Goal: Task Accomplishment & Management: Manage account settings

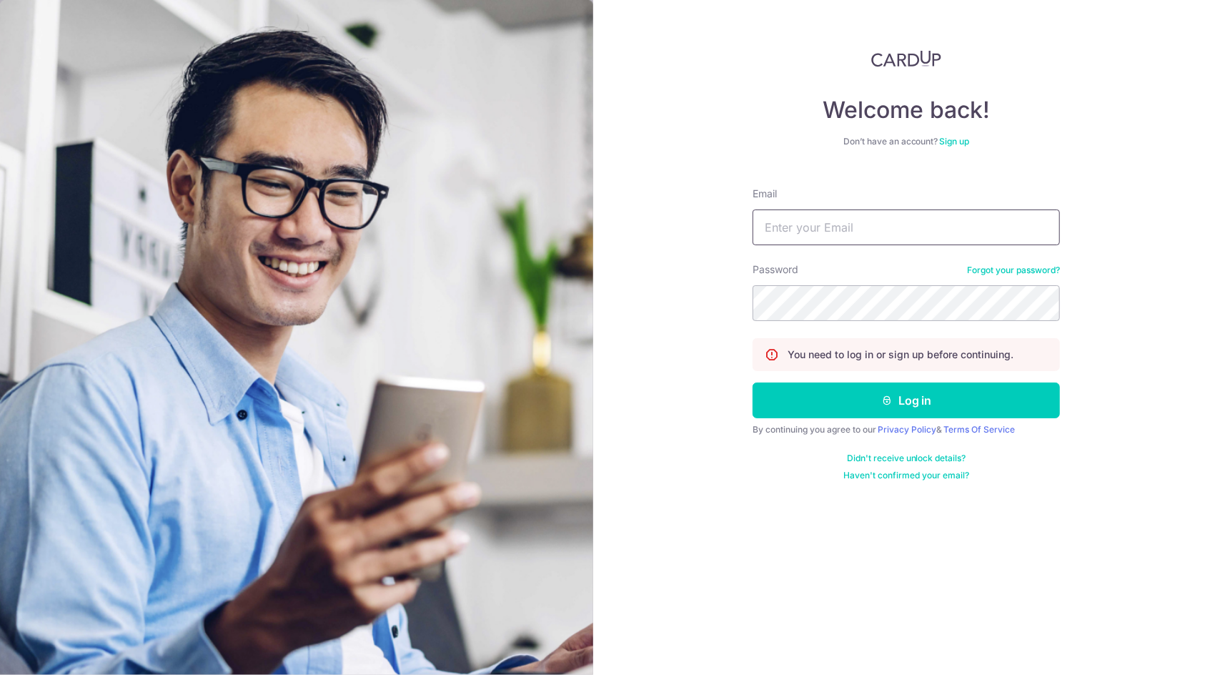
click at [863, 237] on input "Email" at bounding box center [905, 227] width 307 height 36
type input "[EMAIL_ADDRESS][DOMAIN_NAME]"
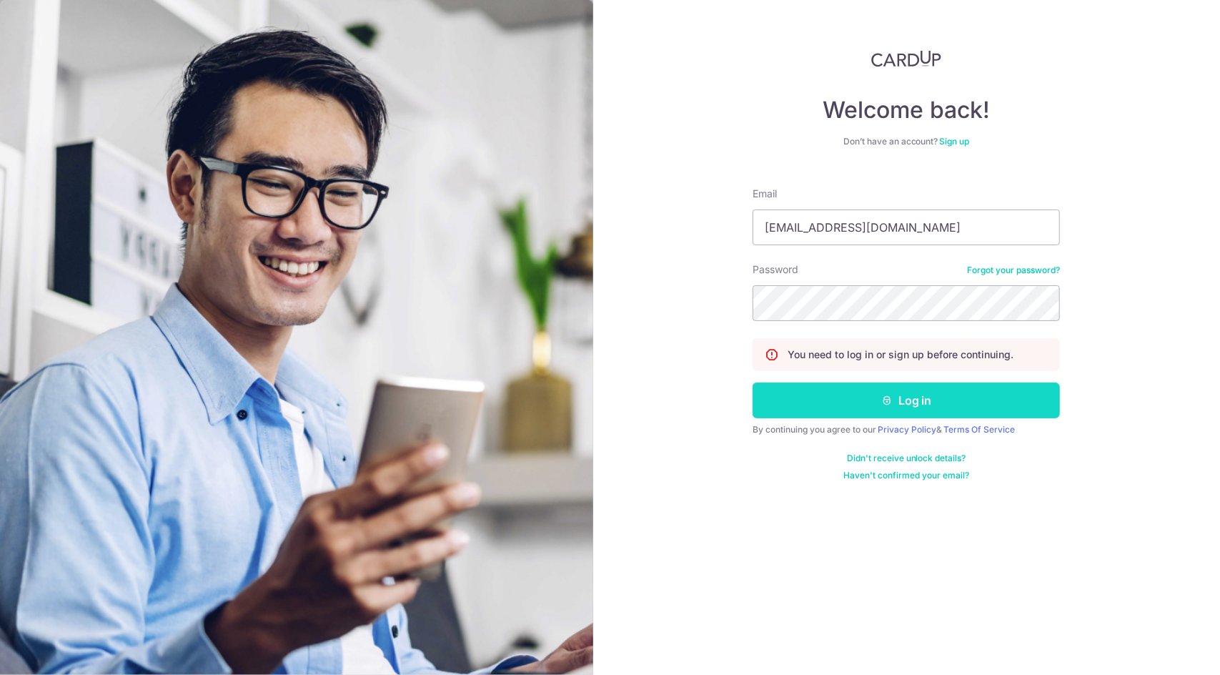
click at [908, 392] on button "Log in" at bounding box center [905, 400] width 307 height 36
